Goal: Task Accomplishment & Management: Manage account settings

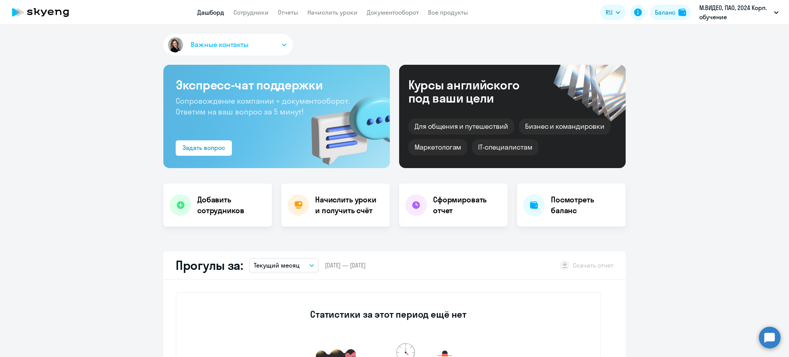
select select "30"
click at [255, 12] on link "Сотрудники" at bounding box center [251, 12] width 35 height 8
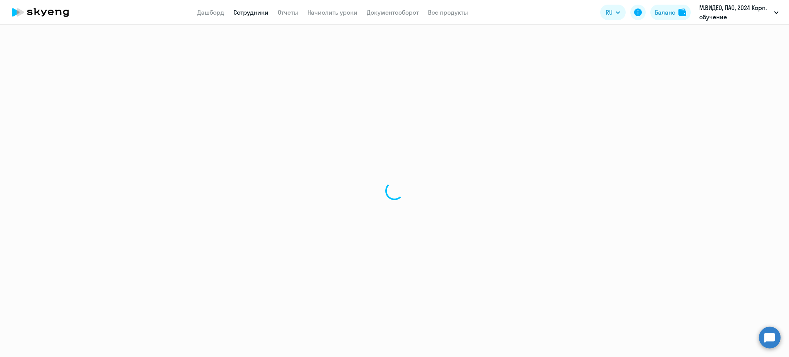
select select "30"
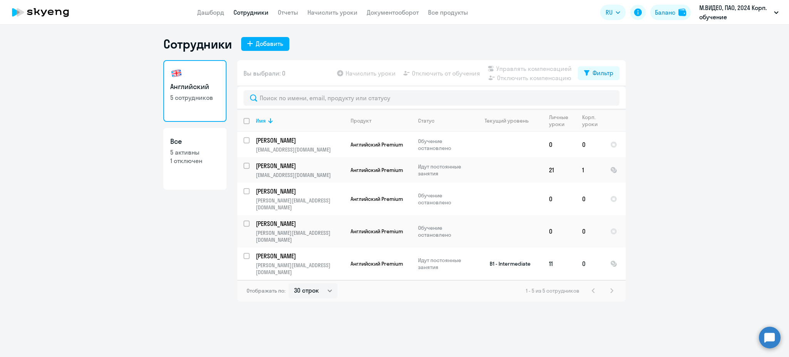
click at [249, 253] on input "select row 38596242" at bounding box center [251, 260] width 15 height 15
checkbox input "true"
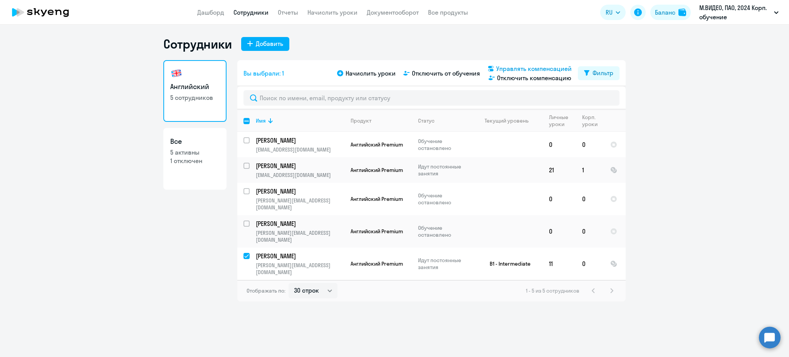
click at [516, 71] on span "Управлять компенсацией" at bounding box center [534, 68] width 76 height 9
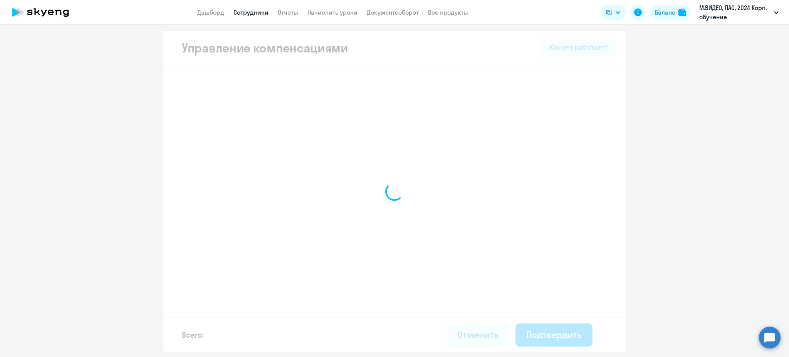
select select "WHOLE_PERIOD"
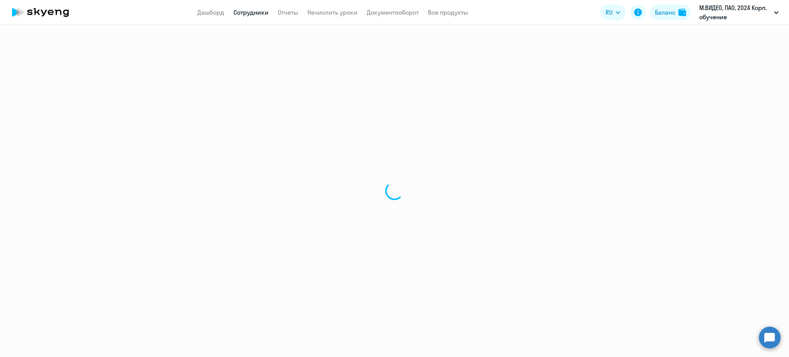
select select "30"
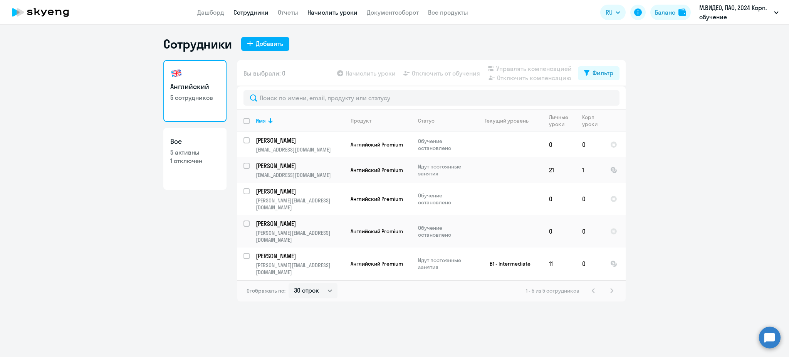
click at [339, 12] on link "Начислить уроки" at bounding box center [333, 12] width 50 height 8
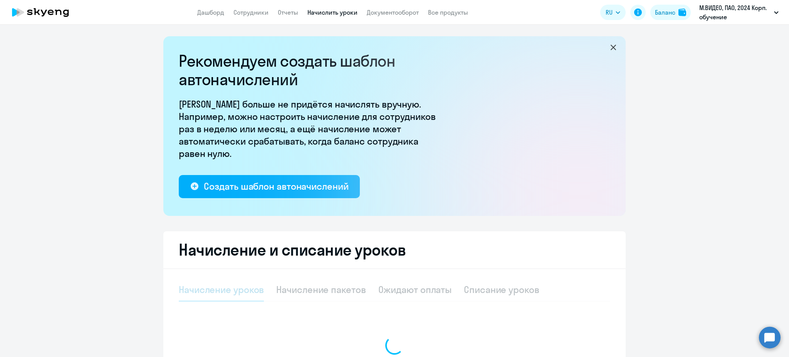
select select "10"
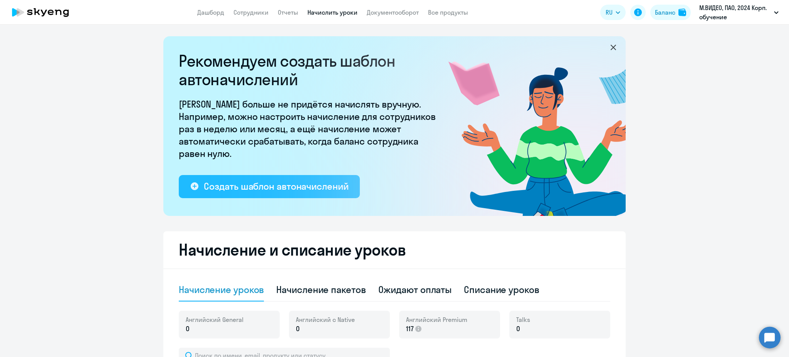
scroll to position [196, 0]
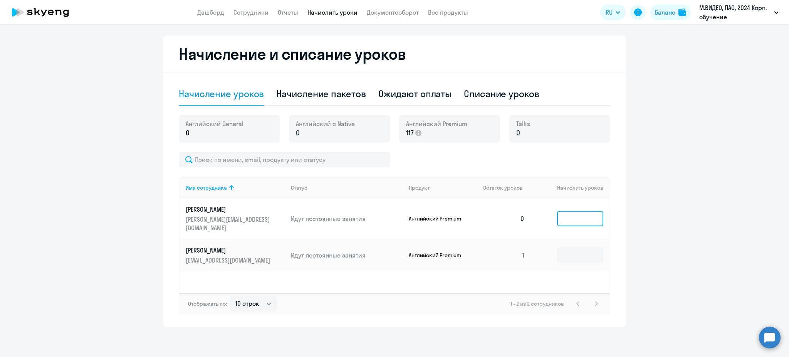
click at [575, 217] on input at bounding box center [580, 218] width 46 height 15
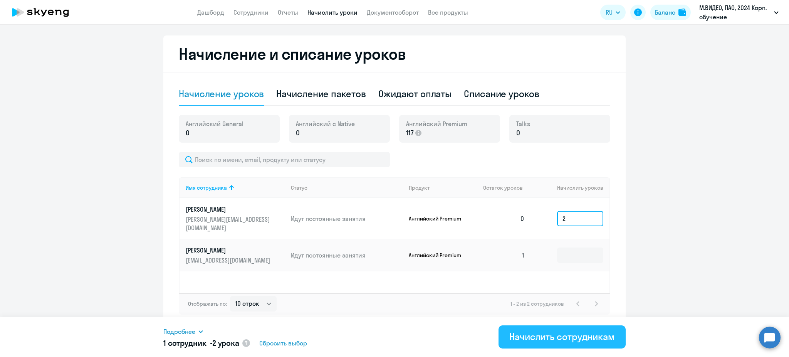
type input "2"
click at [559, 339] on div "Начислить сотрудникам" at bounding box center [563, 336] width 106 height 12
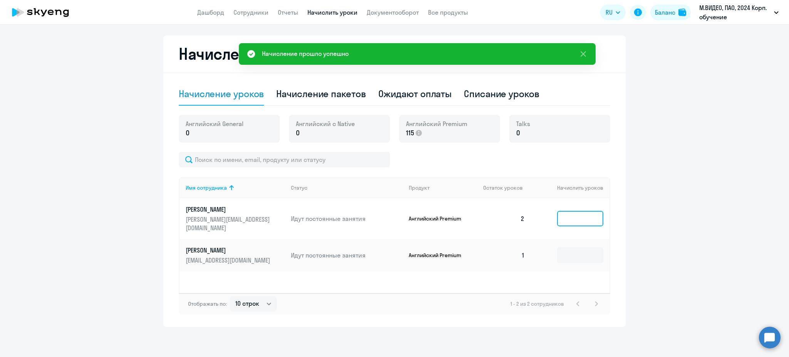
click at [573, 215] on input at bounding box center [580, 218] width 46 height 15
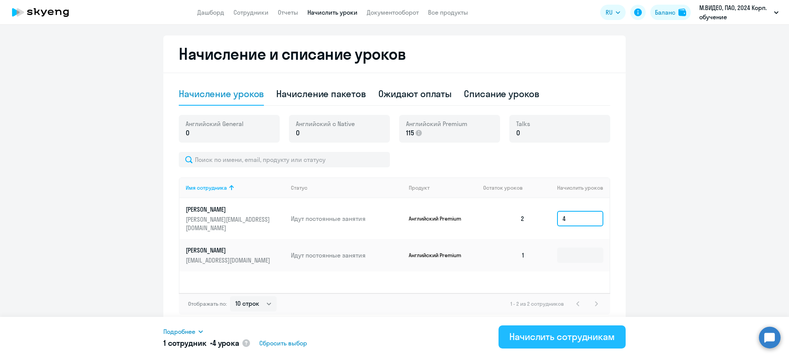
type input "4"
click at [586, 335] on div "Начислить сотрудникам" at bounding box center [563, 336] width 106 height 12
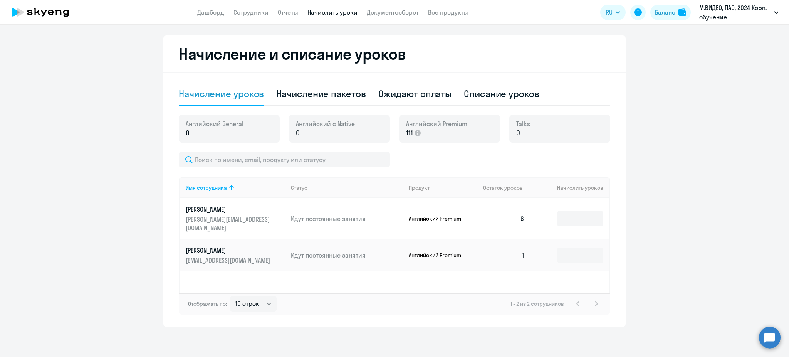
scroll to position [0, 0]
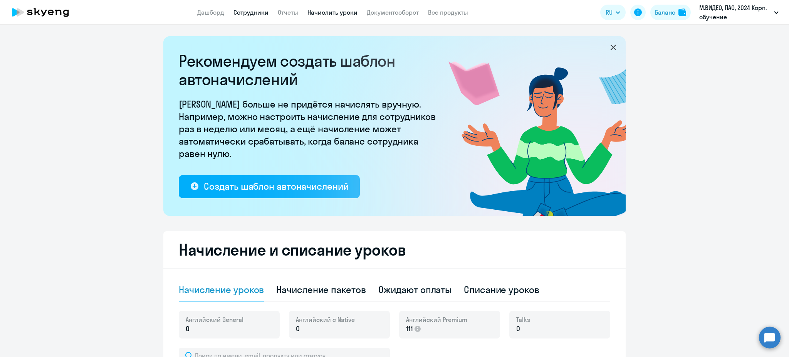
click at [241, 14] on link "Сотрудники" at bounding box center [251, 12] width 35 height 8
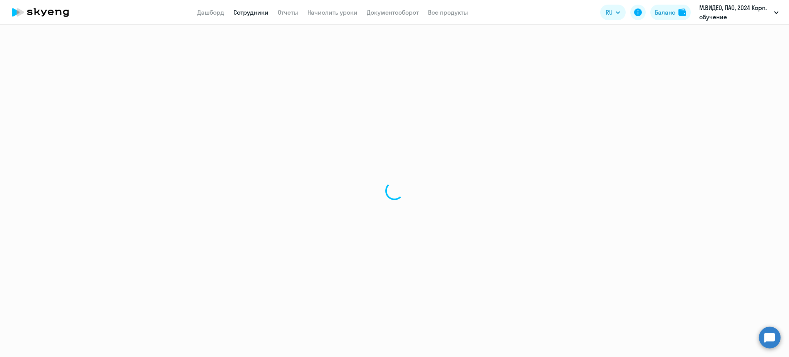
select select "30"
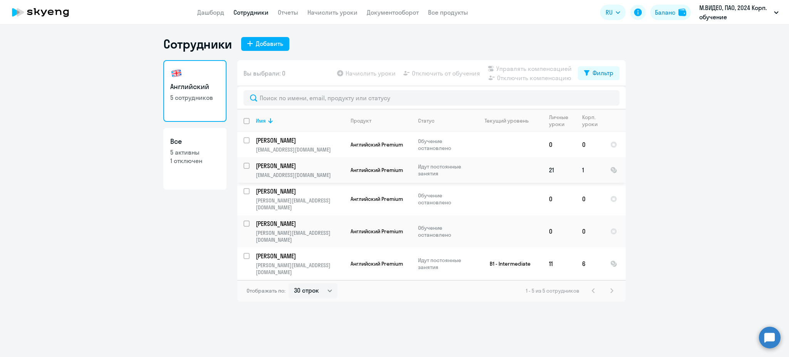
click at [247, 167] on input "select row 5369892" at bounding box center [251, 170] width 15 height 15
checkbox input "true"
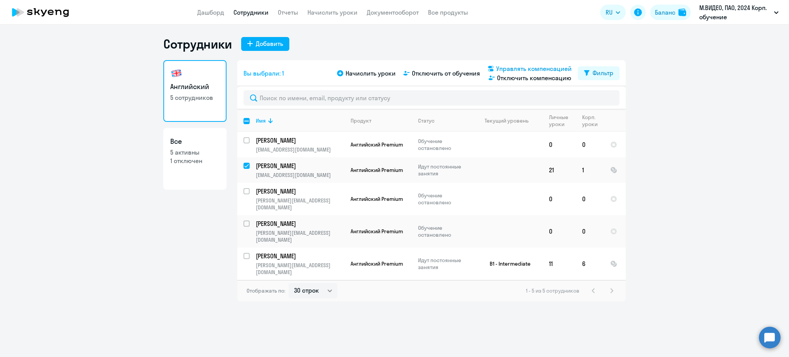
click at [543, 67] on span "Управлять компенсацией" at bounding box center [534, 68] width 76 height 9
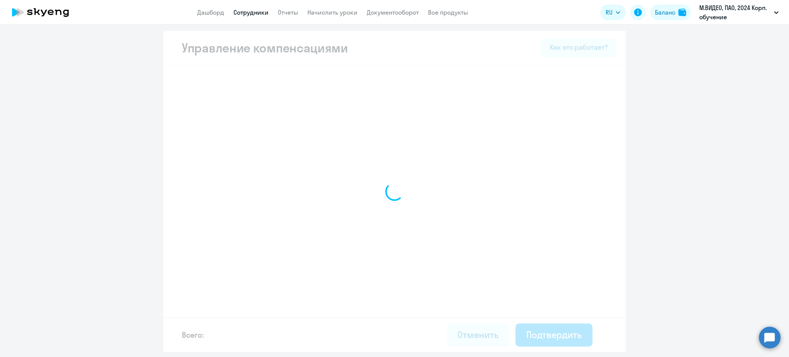
select select "WHOLE_PERIOD"
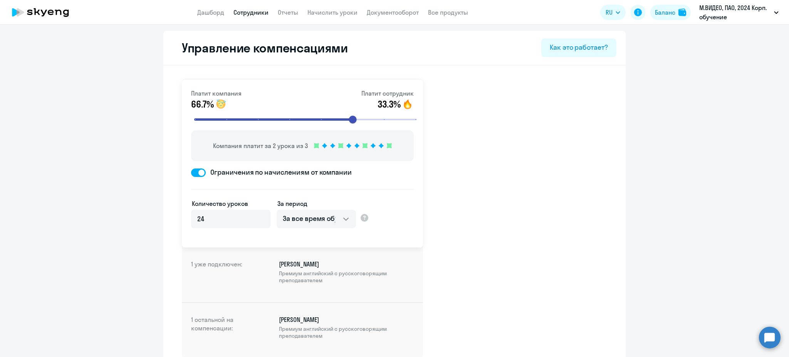
scroll to position [52, 0]
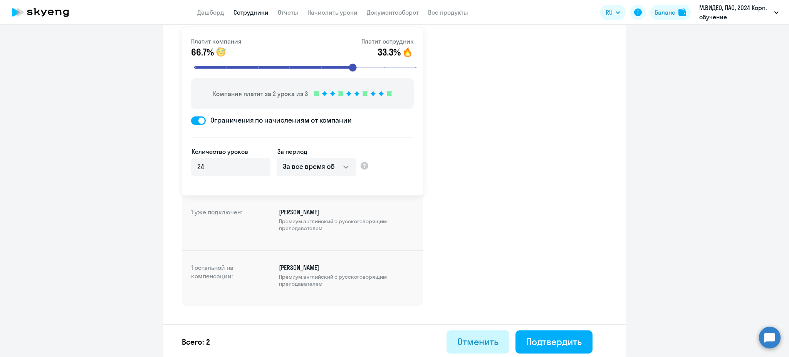
click at [479, 339] on div "Отменить" at bounding box center [478, 341] width 41 height 12
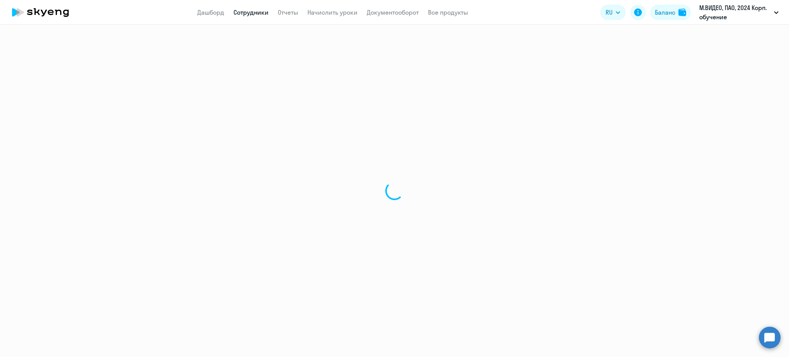
select select "30"
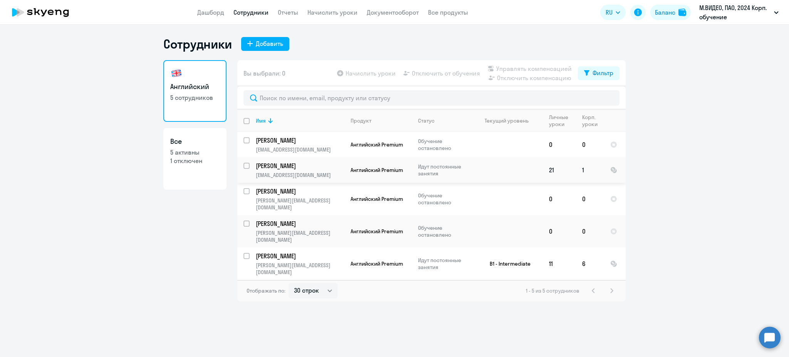
click at [246, 166] on input "select row 5369892" at bounding box center [251, 170] width 15 height 15
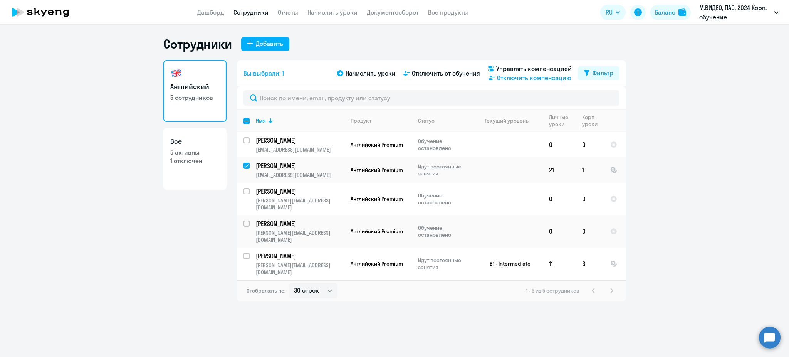
click at [537, 80] on span "Отключить компенсацию" at bounding box center [534, 77] width 74 height 9
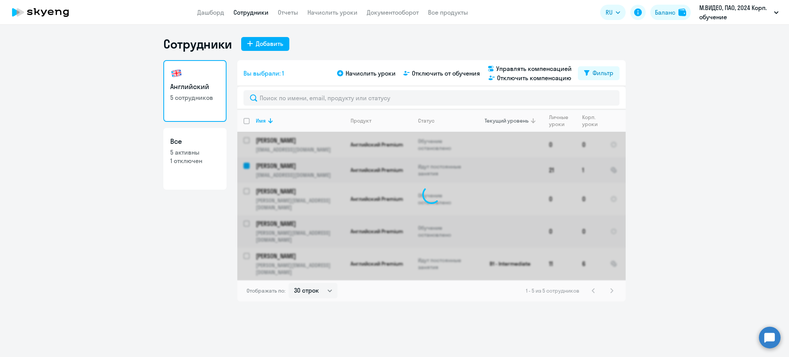
checkbox input "false"
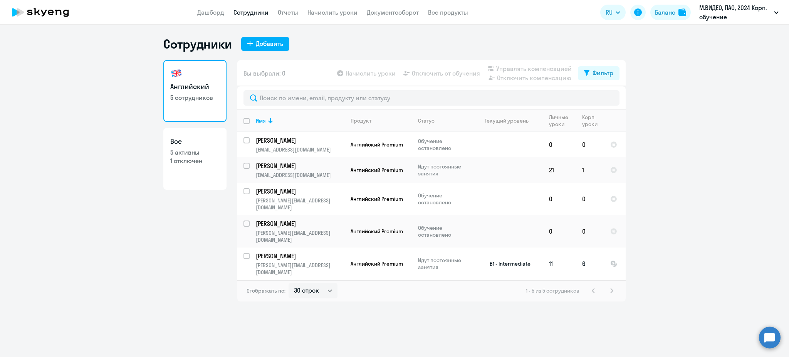
click at [247, 253] on input "select row 38596242" at bounding box center [251, 260] width 15 height 15
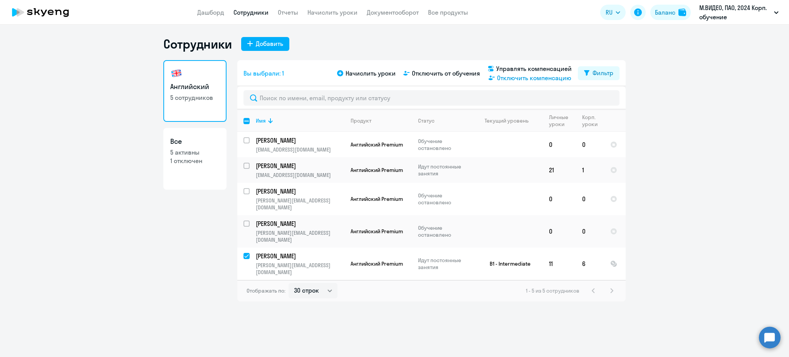
click at [538, 79] on span "Отключить компенсацию" at bounding box center [534, 77] width 74 height 9
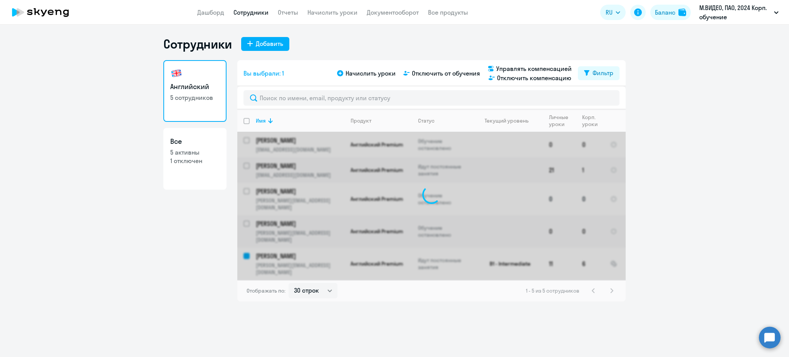
checkbox input "false"
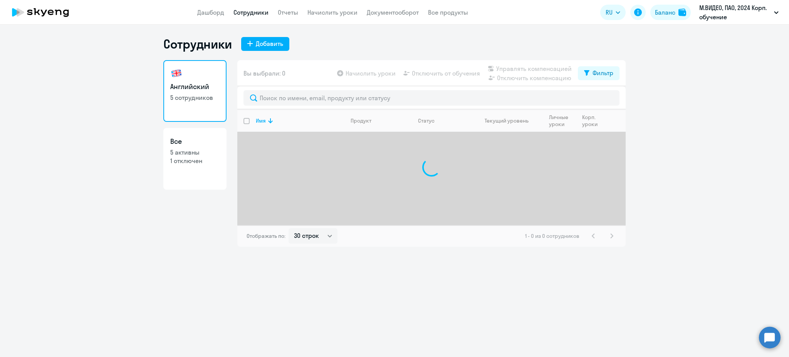
select select "30"
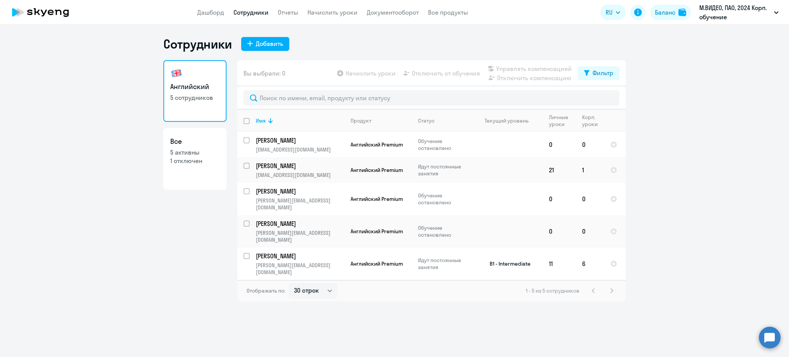
click at [250, 247] on td "[PERSON_NAME] [PERSON_NAME][EMAIL_ADDRESS][DOMAIN_NAME]" at bounding box center [297, 263] width 95 height 32
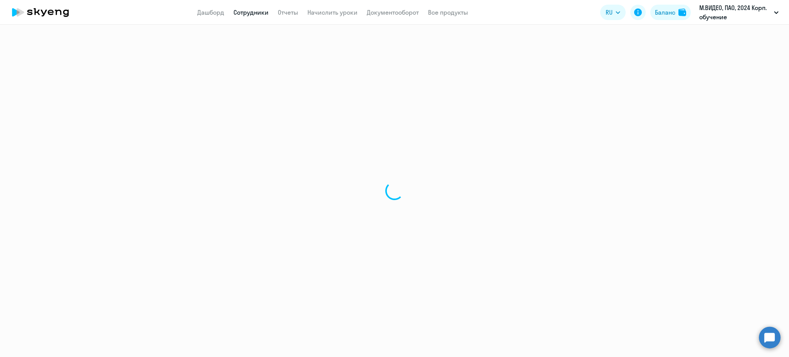
select select "english"
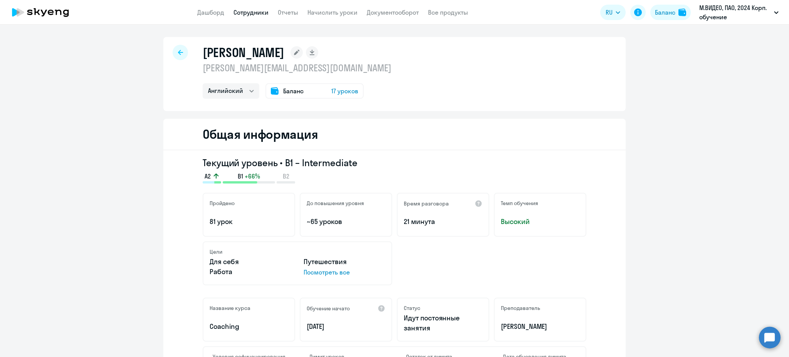
select select "30"
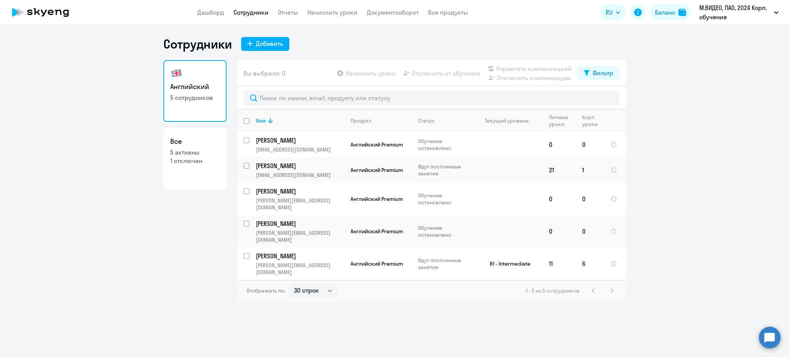
click at [246, 253] on input "select row 38596242" at bounding box center [251, 260] width 15 height 15
checkbox input "true"
click at [519, 68] on span "Управлять компенсацией" at bounding box center [534, 68] width 76 height 9
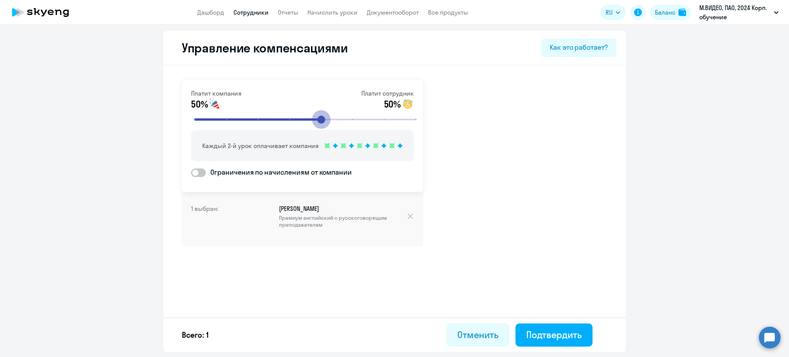
drag, startPoint x: 288, startPoint y: 119, endPoint x: 326, endPoint y: 123, distance: 38.0
click at [326, 123] on input "range" at bounding box center [305, 119] width 239 height 17
drag, startPoint x: 322, startPoint y: 119, endPoint x: 338, endPoint y: 120, distance: 16.2
type input "6"
click at [338, 120] on input "range" at bounding box center [305, 119] width 239 height 17
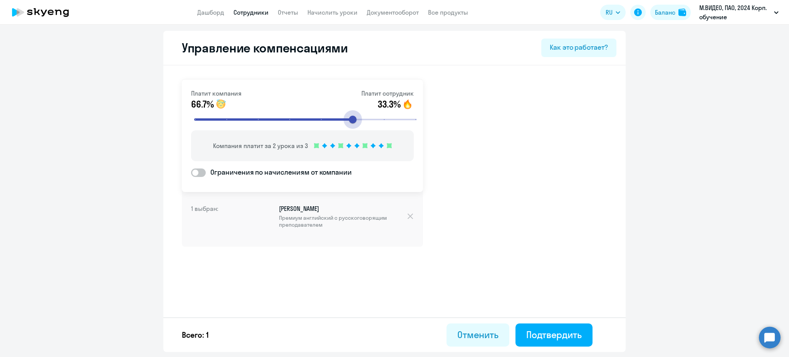
click at [226, 169] on span "Ограничения по начислениям от компании" at bounding box center [279, 172] width 146 height 10
click at [191, 172] on input "Ограничения по начислениям от компании" at bounding box center [191, 172] width 0 height 0
checkbox input "true"
select select "MONTHLY"
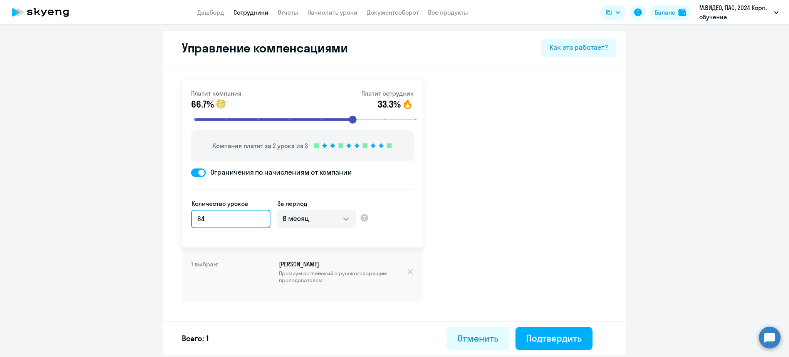
click at [233, 219] on input "64" at bounding box center [230, 219] width 79 height 19
drag, startPoint x: 214, startPoint y: 214, endPoint x: 154, endPoint y: 208, distance: 60.1
click at [156, 209] on ng-component "Управление компенсациями Как это работает? Платит компания 66.7% Платит сотрудн…" at bounding box center [394, 193] width 789 height 325
type input "22"
click at [336, 212] on select "В месяц За квартал В год За все время обучения" at bounding box center [316, 219] width 79 height 19
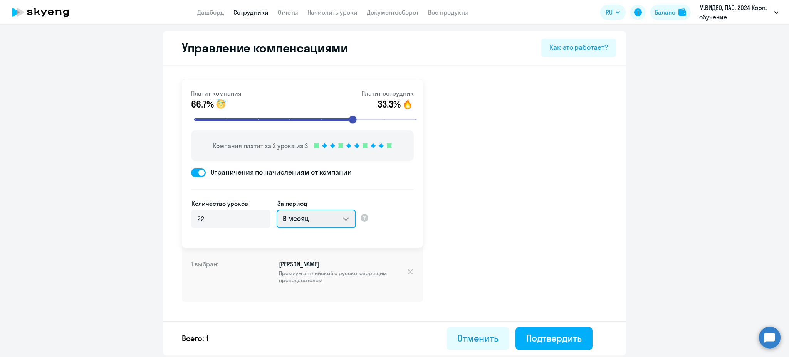
select select "WHOLE_PERIOD"
click at [277, 210] on select "В месяц За квартал В год За все время обучения" at bounding box center [316, 219] width 79 height 19
click at [555, 339] on div "Подтвердить" at bounding box center [555, 338] width 56 height 12
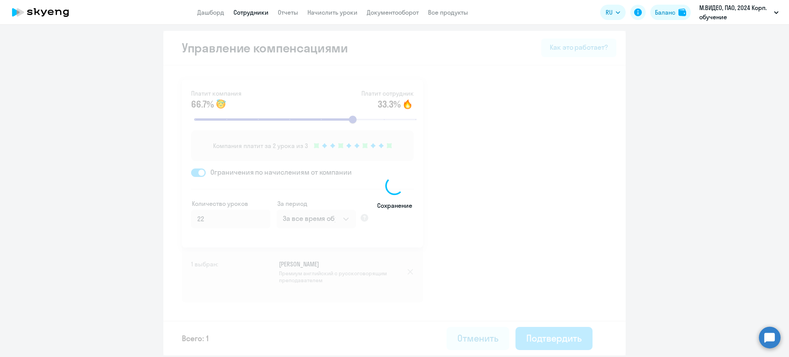
select select "30"
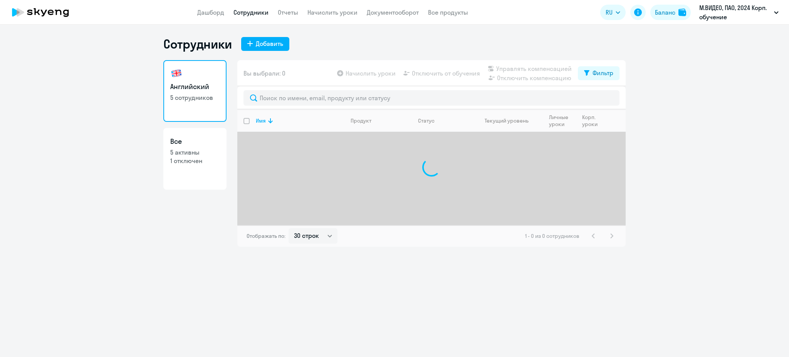
select select "30"
